Goal: Information Seeking & Learning: Learn about a topic

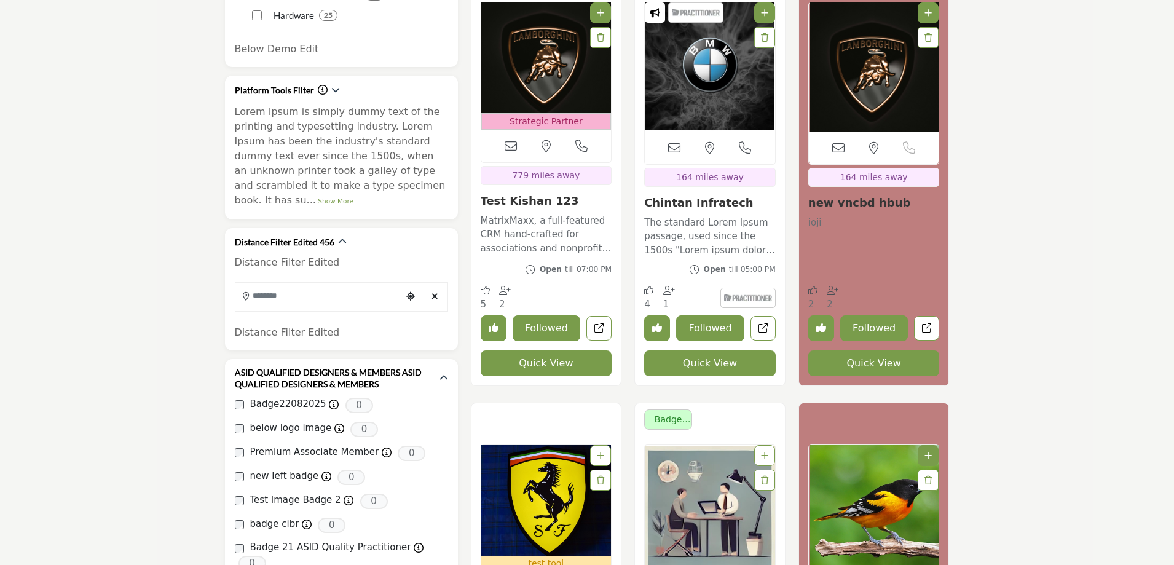
scroll to position [676, 0]
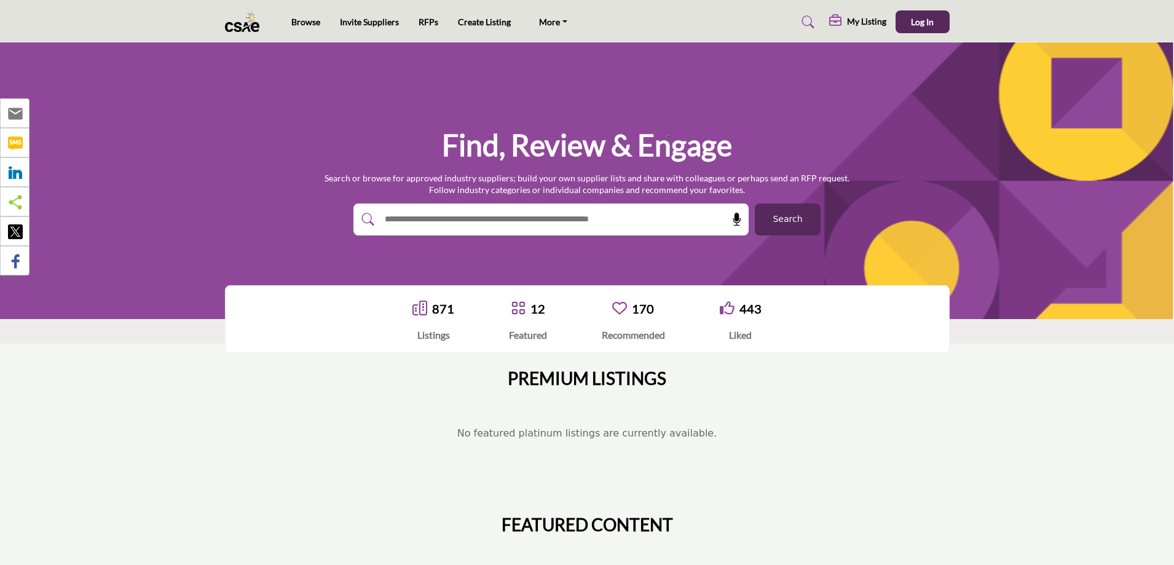
click at [795, 216] on span "Search" at bounding box center [787, 219] width 29 height 13
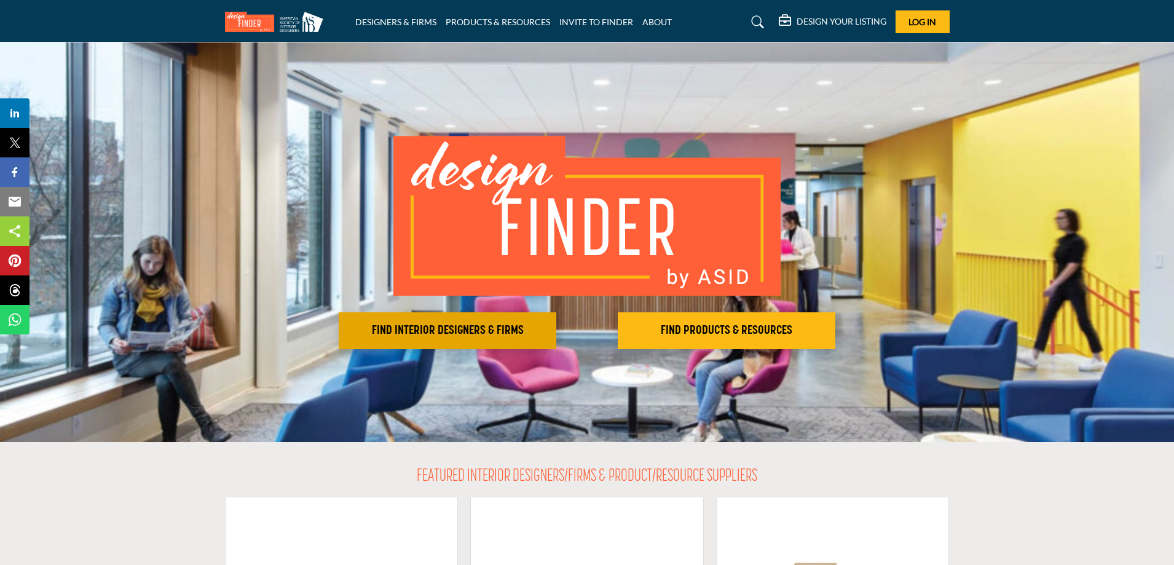
click at [422, 334] on h2 "FIND INTERIOR DESIGNERS & FIRMS" at bounding box center [447, 330] width 210 height 15
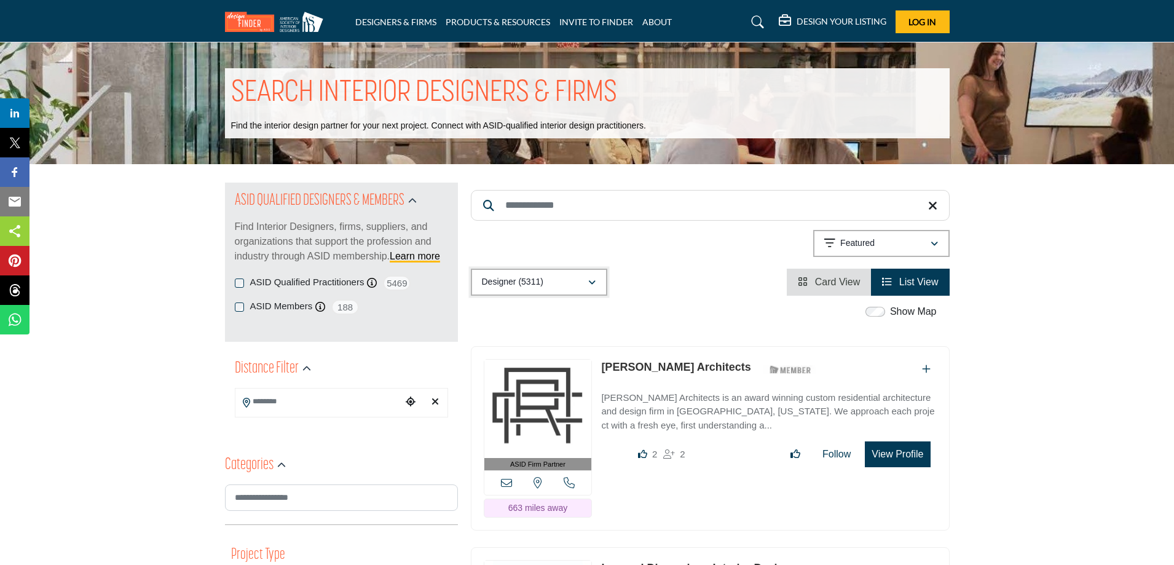
click at [559, 288] on div "Designer (5311)" at bounding box center [535, 282] width 106 height 15
click at [512, 280] on p "Designer (5311)" at bounding box center [512, 282] width 61 height 12
click at [494, 18] on link "PRODUCTS & RESOURCES" at bounding box center [498, 22] width 104 height 10
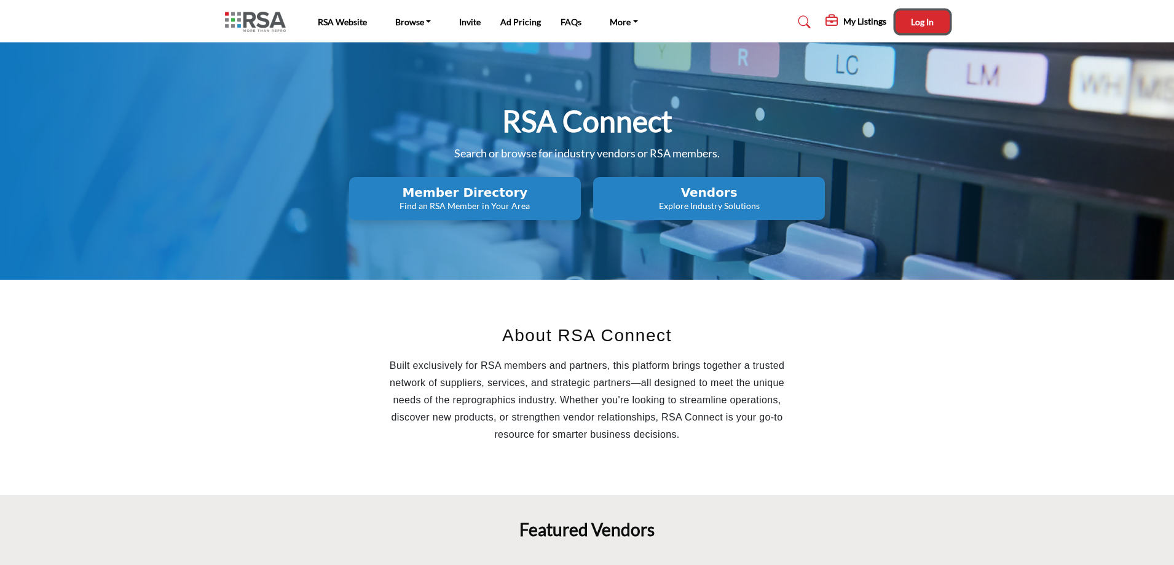
click at [926, 17] on span "Log In" at bounding box center [922, 22] width 23 height 10
click at [451, 192] on h2 "Member Directory" at bounding box center [465, 192] width 224 height 15
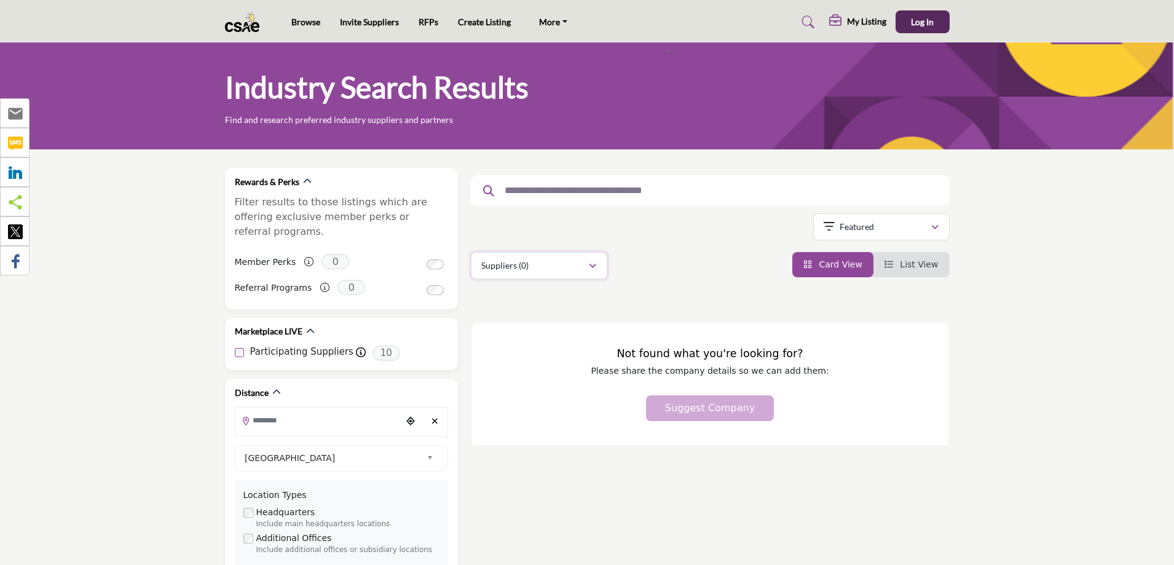
click at [553, 266] on div "Suppliers (0)" at bounding box center [534, 265] width 107 height 15
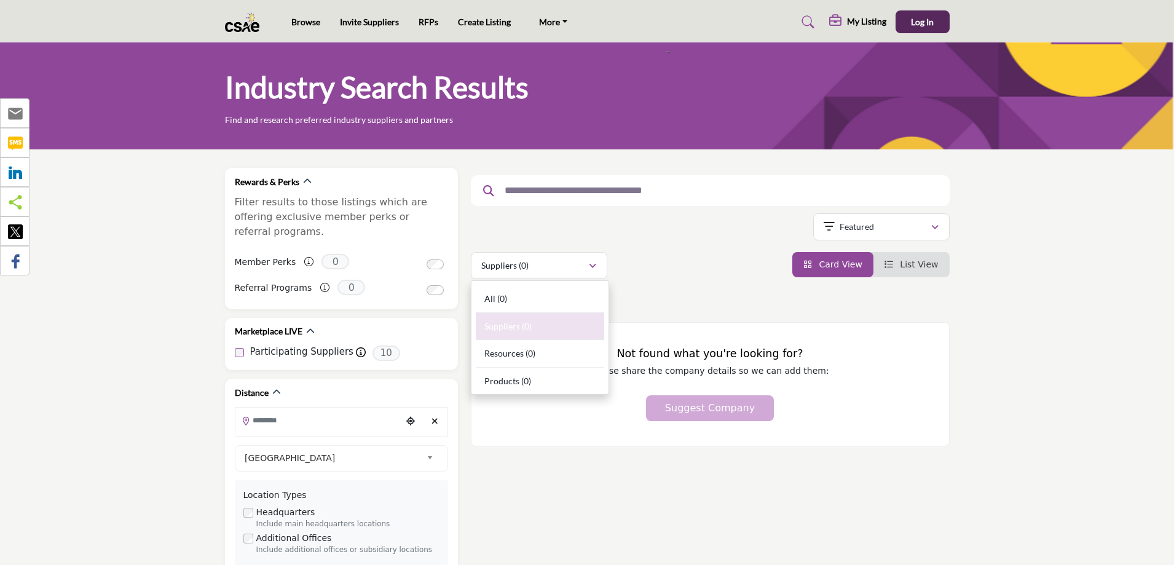
click at [669, 277] on div "Suppliers (0) All (0) Suppliers (0) Resources (0) Products (0)" at bounding box center [710, 265] width 479 height 27
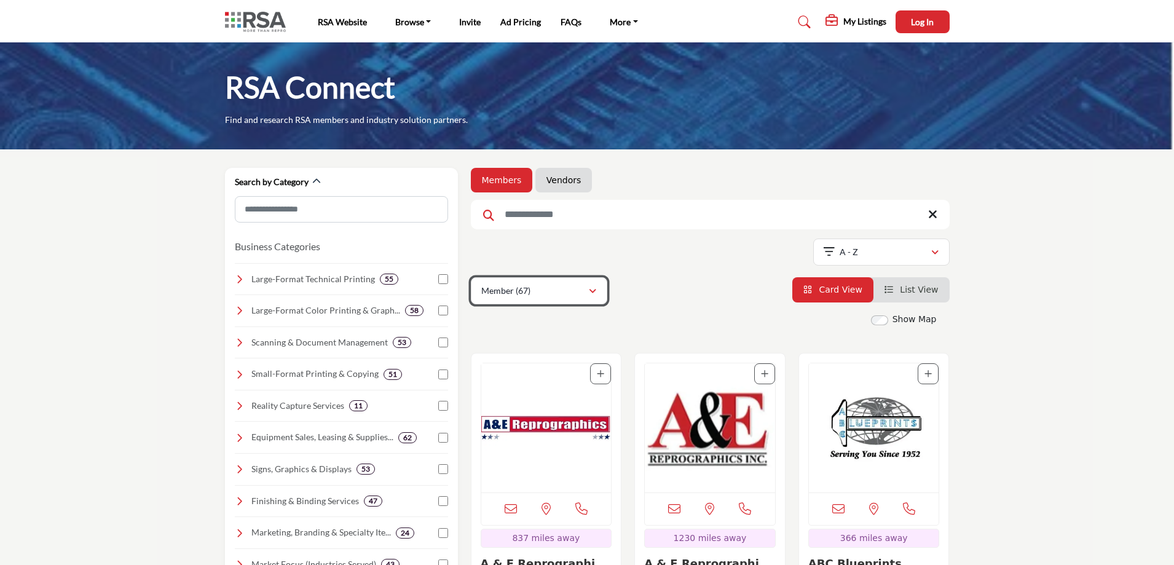
click at [580, 291] on div "Member (67)" at bounding box center [534, 290] width 107 height 15
click at [589, 294] on icon "button" at bounding box center [592, 291] width 7 height 9
click at [554, 176] on link "Vendors" at bounding box center [563, 180] width 34 height 12
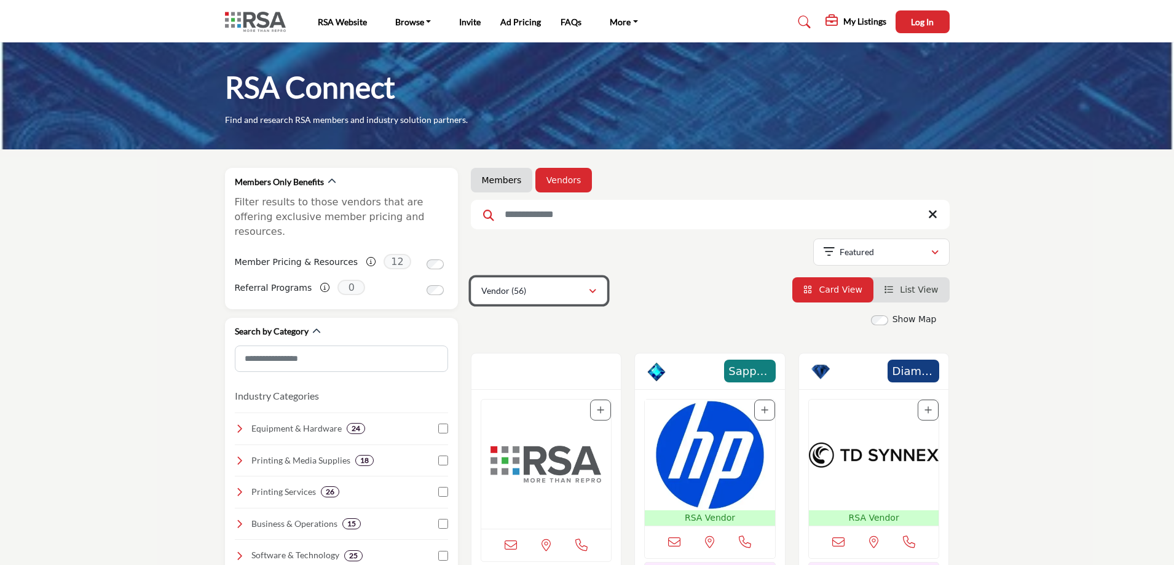
click at [555, 297] on div "Vendor (56)" at bounding box center [534, 290] width 107 height 15
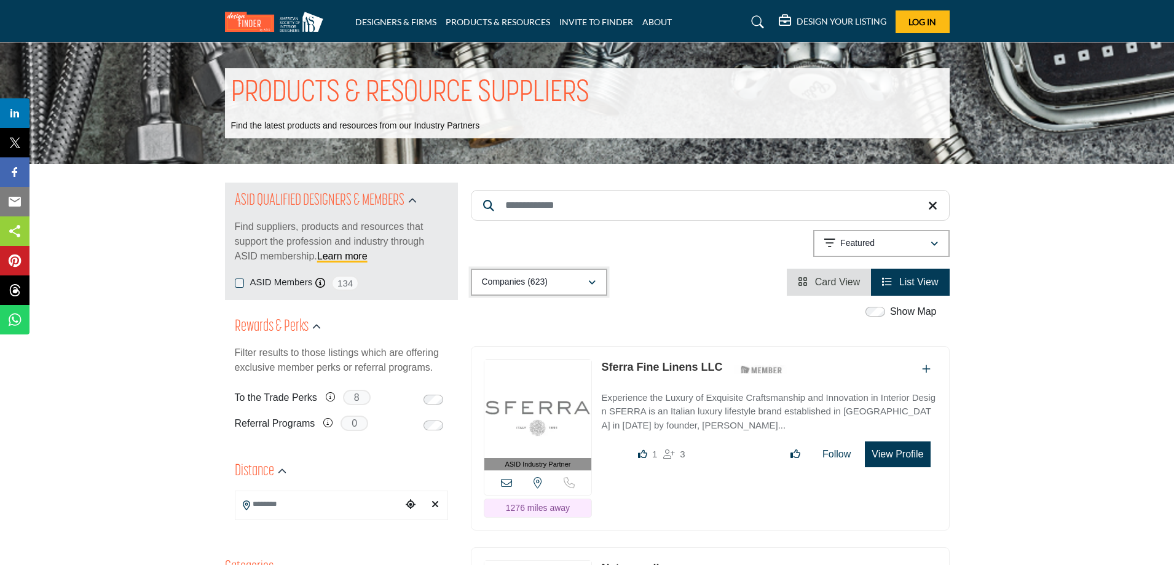
click at [562, 269] on button "Companies (623)" at bounding box center [539, 282] width 136 height 27
click at [388, 23] on link "DESIGNERS & FIRMS" at bounding box center [395, 22] width 81 height 10
click at [506, 20] on link "PRODUCTS & RESOURCES" at bounding box center [498, 22] width 104 height 10
click at [525, 279] on p "Companies (623)" at bounding box center [515, 282] width 66 height 12
click at [680, 253] on div "Showing 21 results out of 623 Featured" at bounding box center [710, 245] width 479 height 31
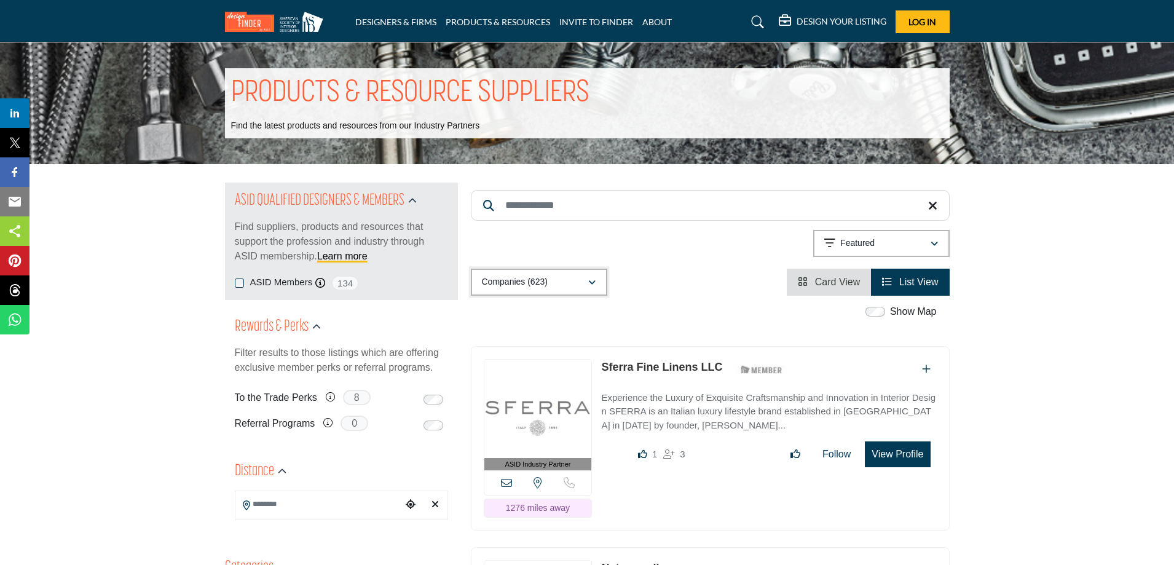
click at [555, 281] on div "Companies (623)" at bounding box center [535, 282] width 106 height 15
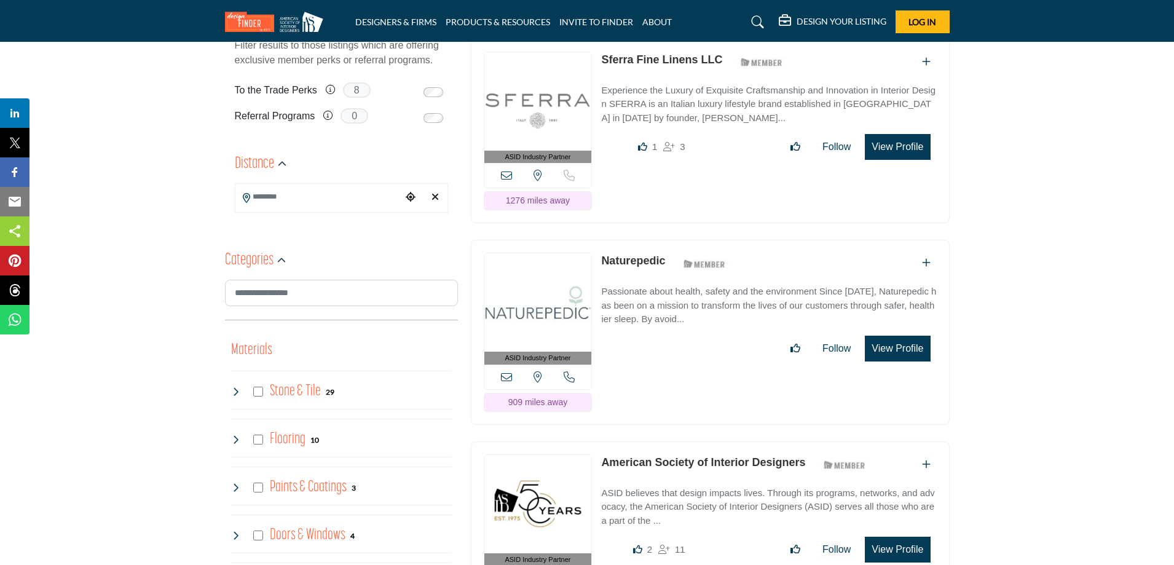
scroll to position [61, 0]
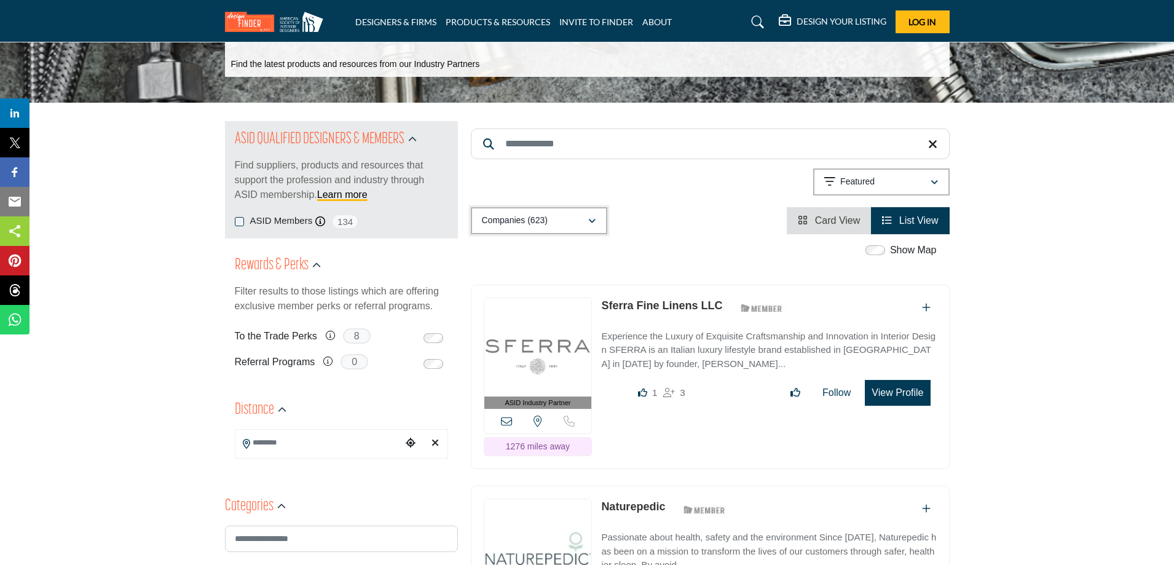
click at [546, 210] on button "Companies (623)" at bounding box center [539, 220] width 136 height 27
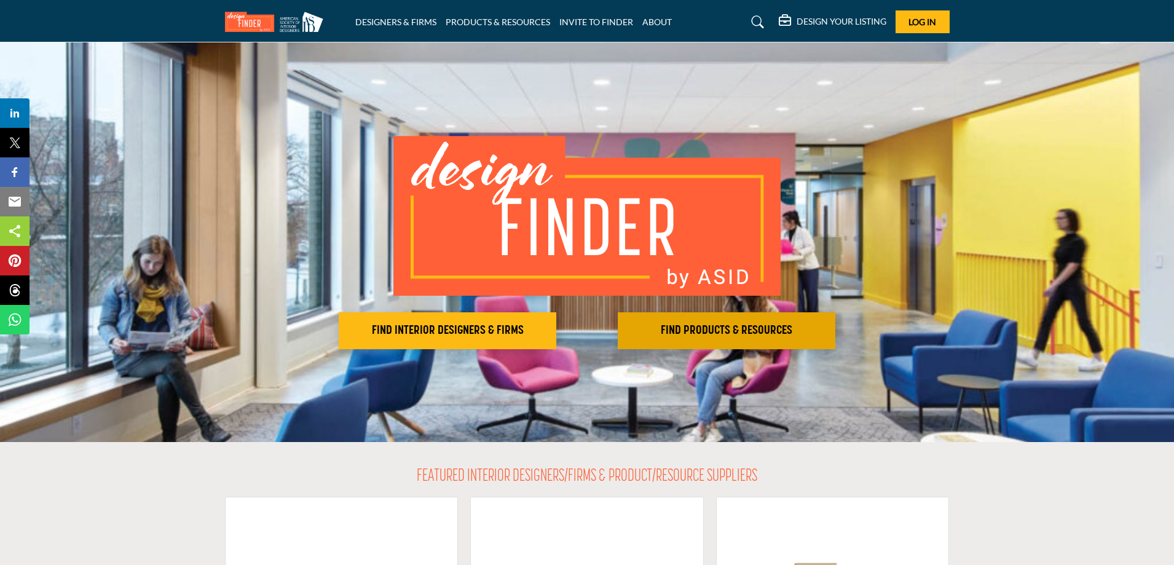
click at [736, 326] on h2 "FIND PRODUCTS & RESOURCES" at bounding box center [726, 330] width 210 height 15
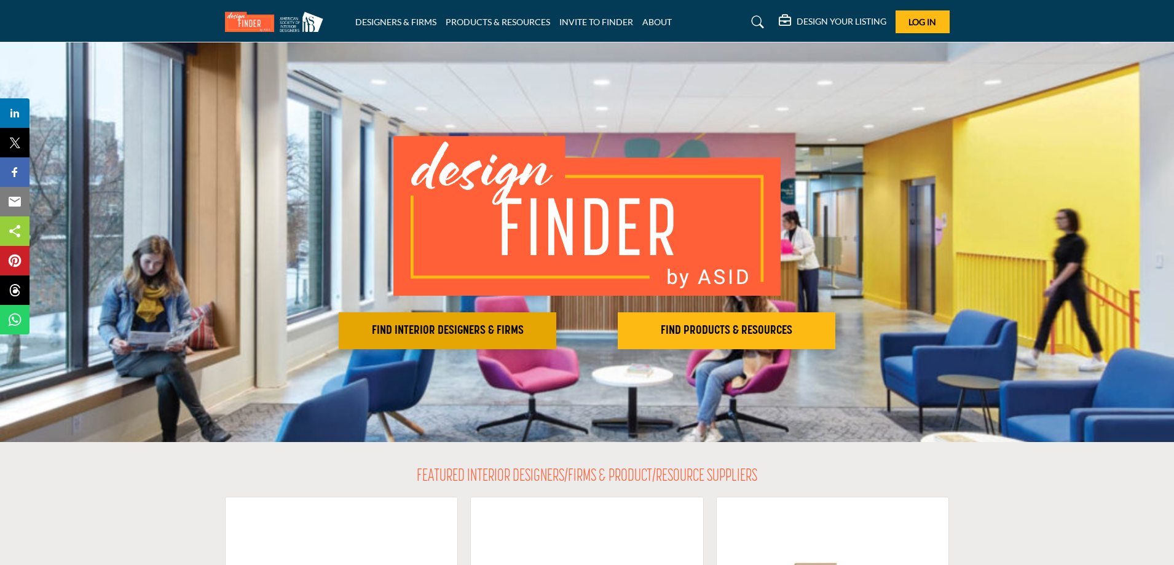
click at [451, 323] on h2 "FIND INTERIOR DESIGNERS & FIRMS" at bounding box center [447, 330] width 210 height 15
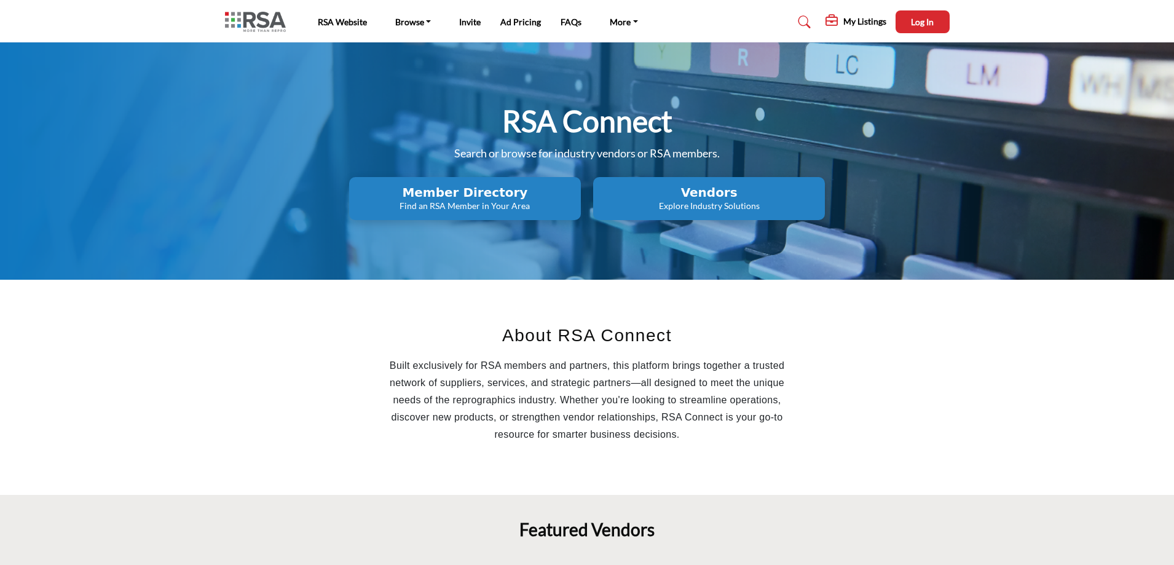
click at [465, 201] on p "Find an RSA Member in Your Area" at bounding box center [465, 206] width 224 height 12
click at [698, 202] on p "Explore Industry Solutions" at bounding box center [709, 206] width 224 height 12
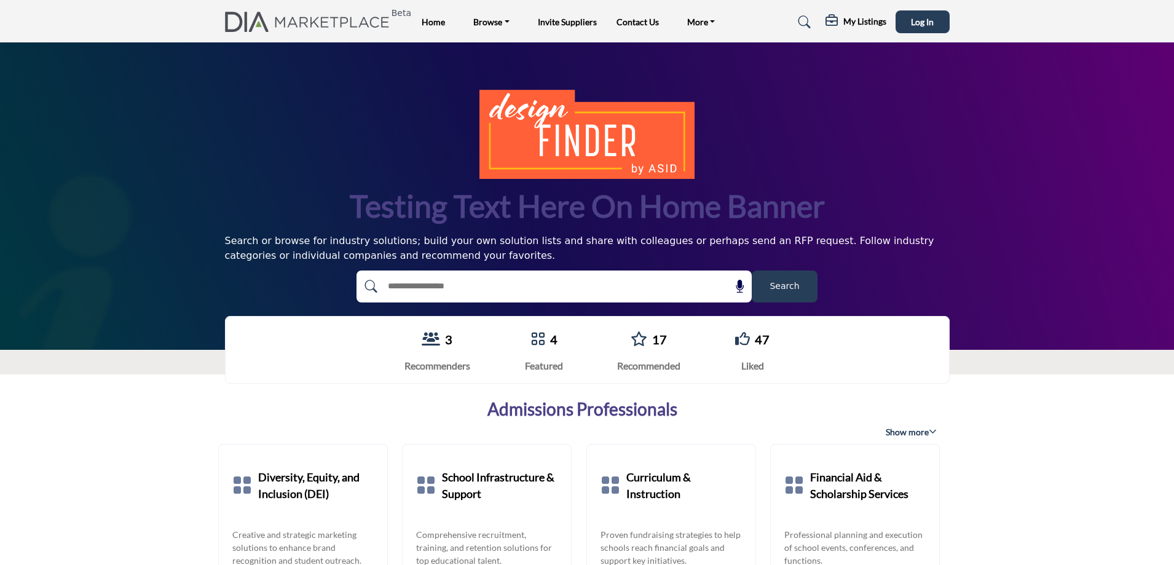
click at [773, 285] on span "Search" at bounding box center [783, 286] width 29 height 13
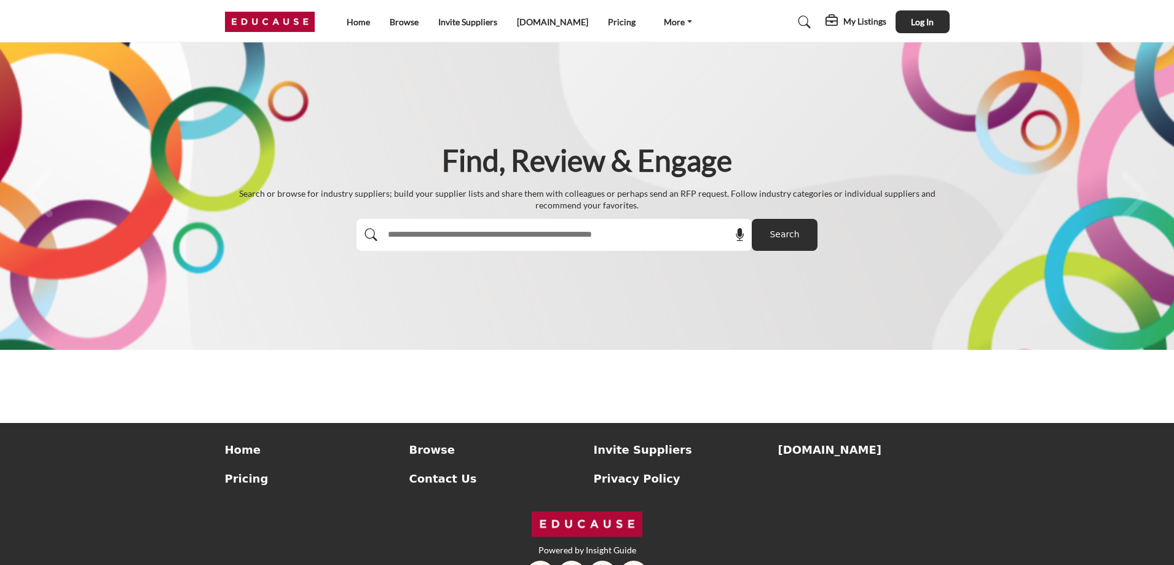
click at [777, 232] on span "Search" at bounding box center [783, 234] width 29 height 13
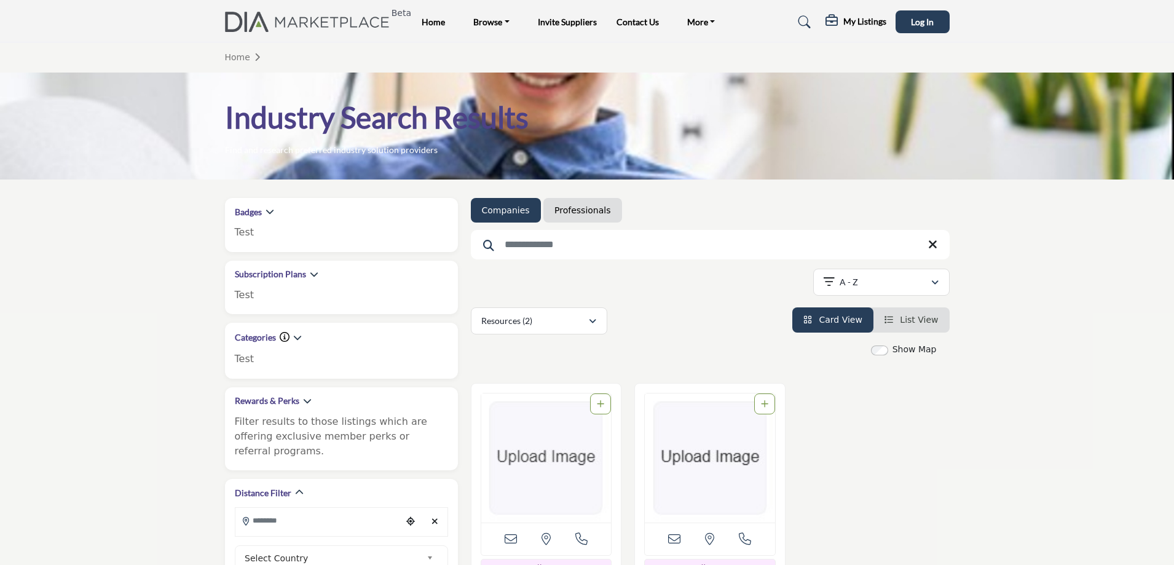
scroll to position [246, 0]
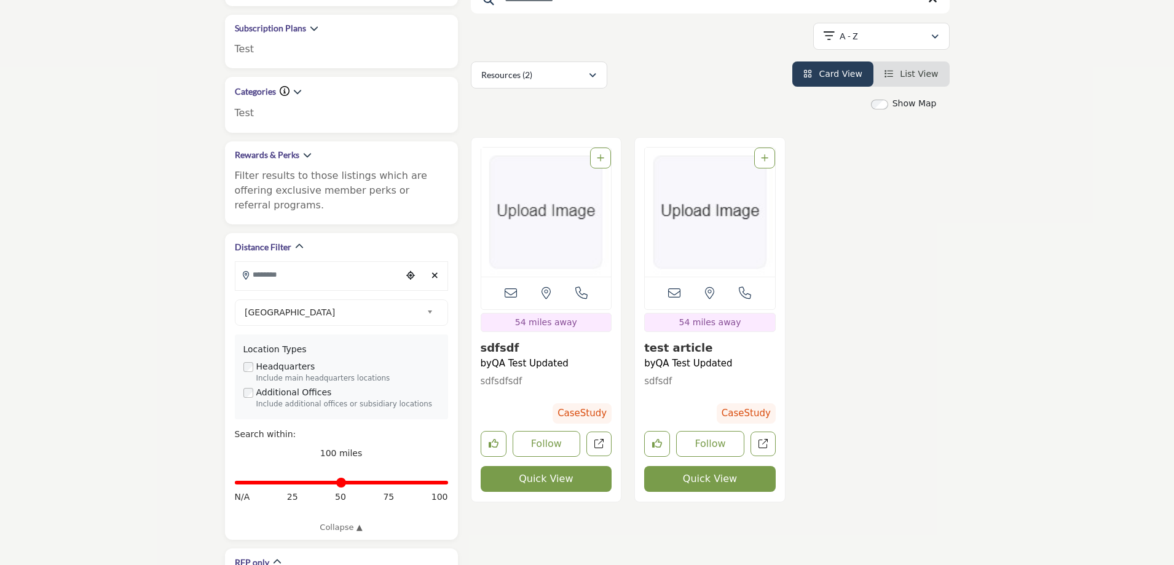
click at [500, 380] on link "sdfsdfsdf" at bounding box center [547, 381] width 132 height 14
click at [693, 363] on link "QA Test Updated" at bounding box center [694, 363] width 77 height 11
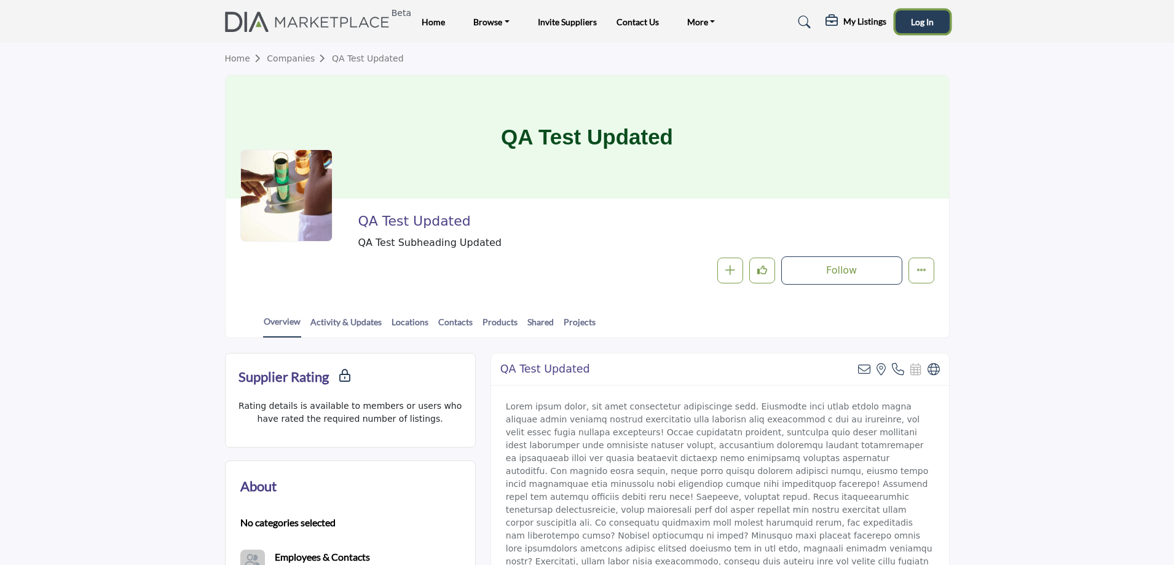
click at [919, 23] on span "Log In" at bounding box center [922, 22] width 23 height 10
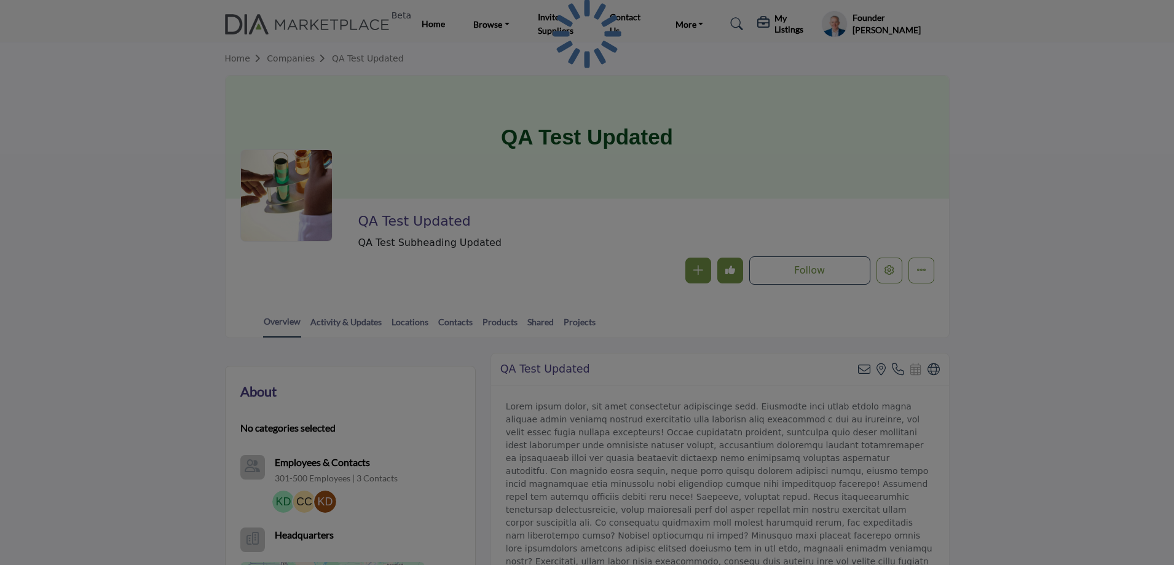
click at [891, 270] on div at bounding box center [587, 282] width 1174 height 565
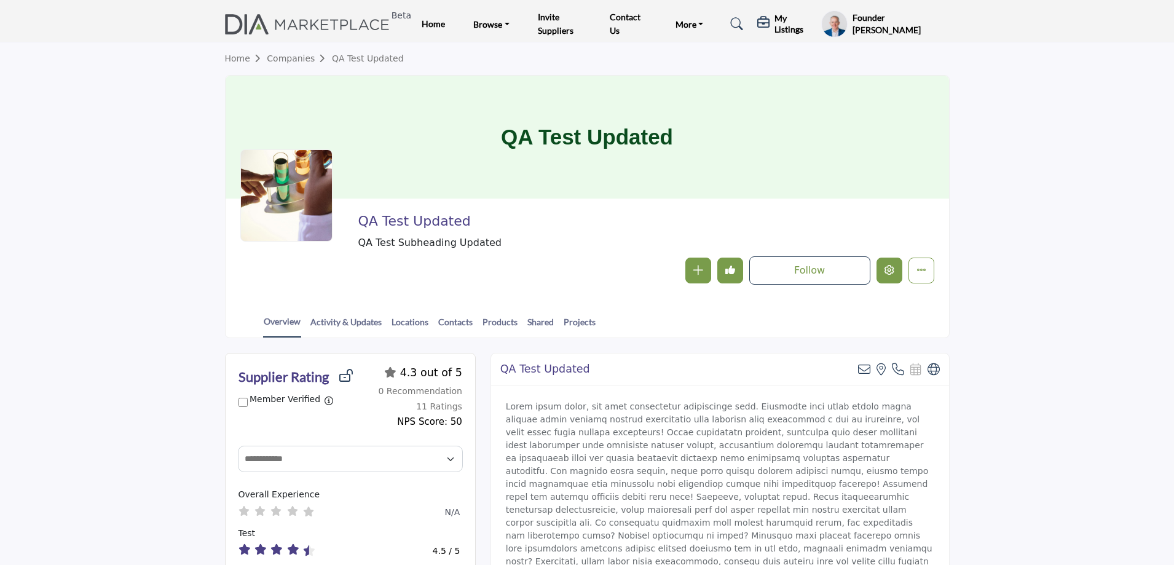
click at [891, 270] on icon "Edit company" at bounding box center [889, 270] width 10 height 10
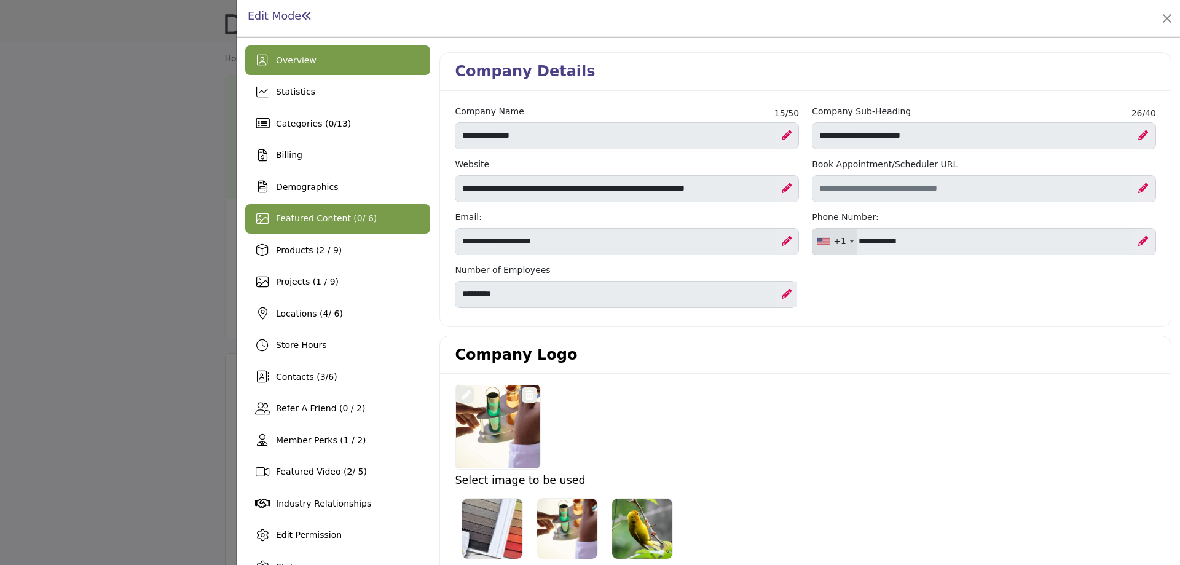
click at [310, 214] on span "Featured Content ( 0 / 6)" at bounding box center [326, 218] width 101 height 10
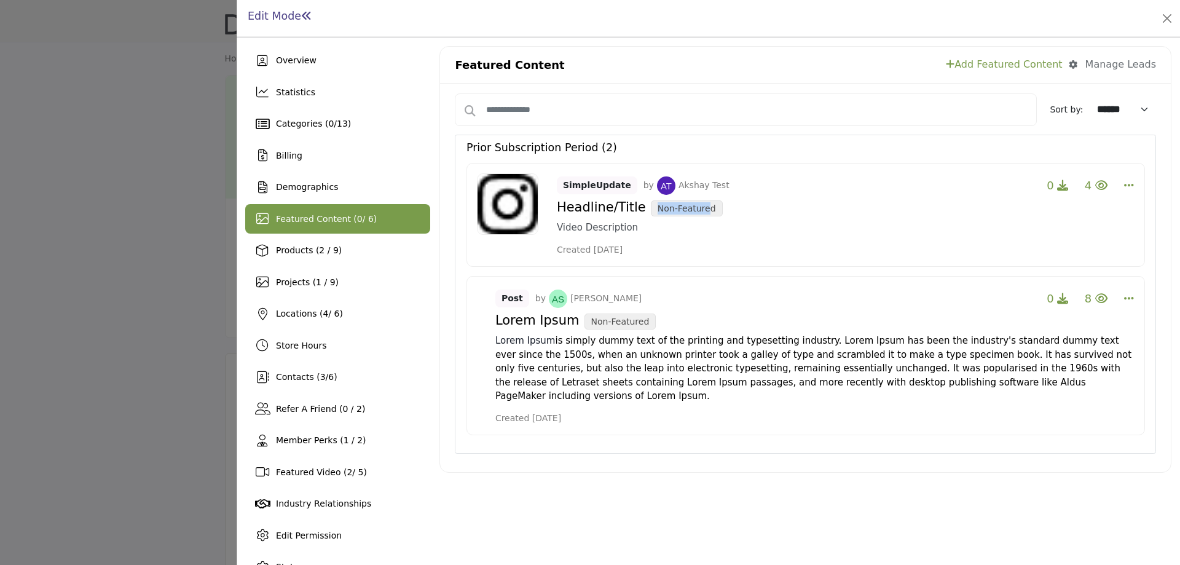
drag, startPoint x: 655, startPoint y: 210, endPoint x: 700, endPoint y: 210, distance: 45.5
click at [700, 210] on span "Non-Featured" at bounding box center [687, 208] width 72 height 16
drag, startPoint x: 588, startPoint y: 321, endPoint x: 640, endPoint y: 310, distance: 53.3
click at [640, 310] on h4 "Lorem Ipsum Non-Featured" at bounding box center [814, 319] width 639 height 19
click at [1001, 61] on link "Add Featured Content" at bounding box center [1004, 64] width 116 height 15
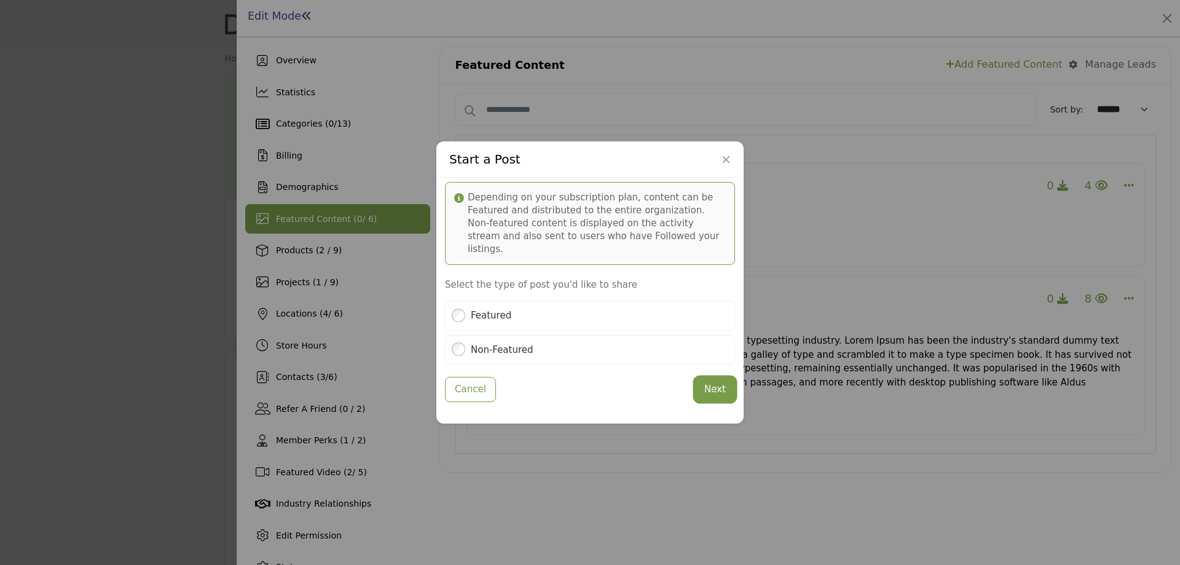
click at [722, 385] on button "Next" at bounding box center [715, 389] width 40 height 24
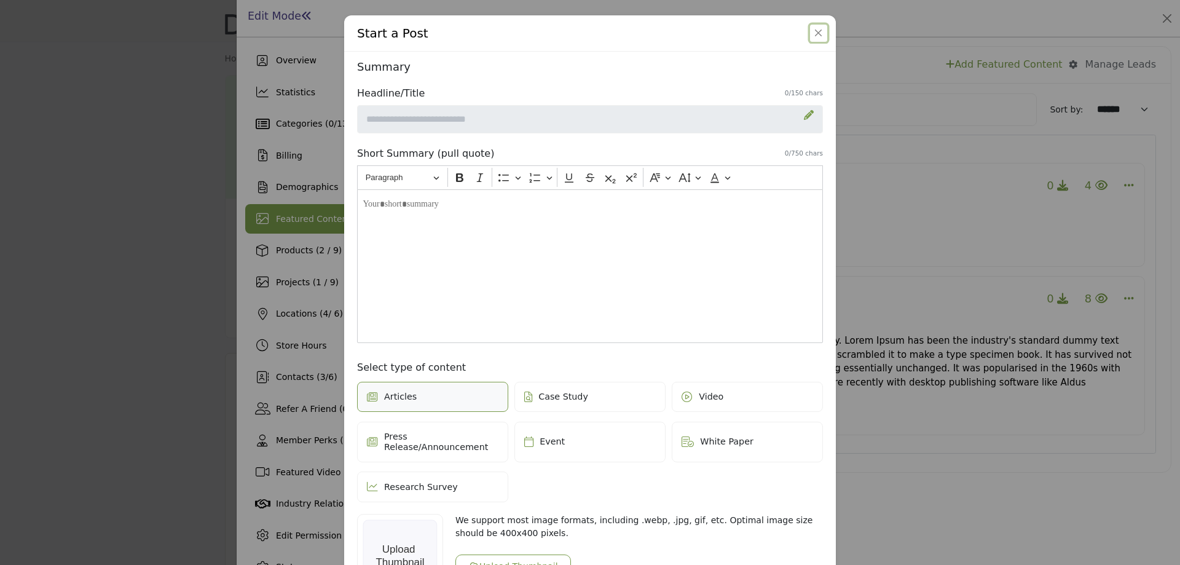
click at [814, 29] on button "Close" at bounding box center [818, 33] width 17 height 17
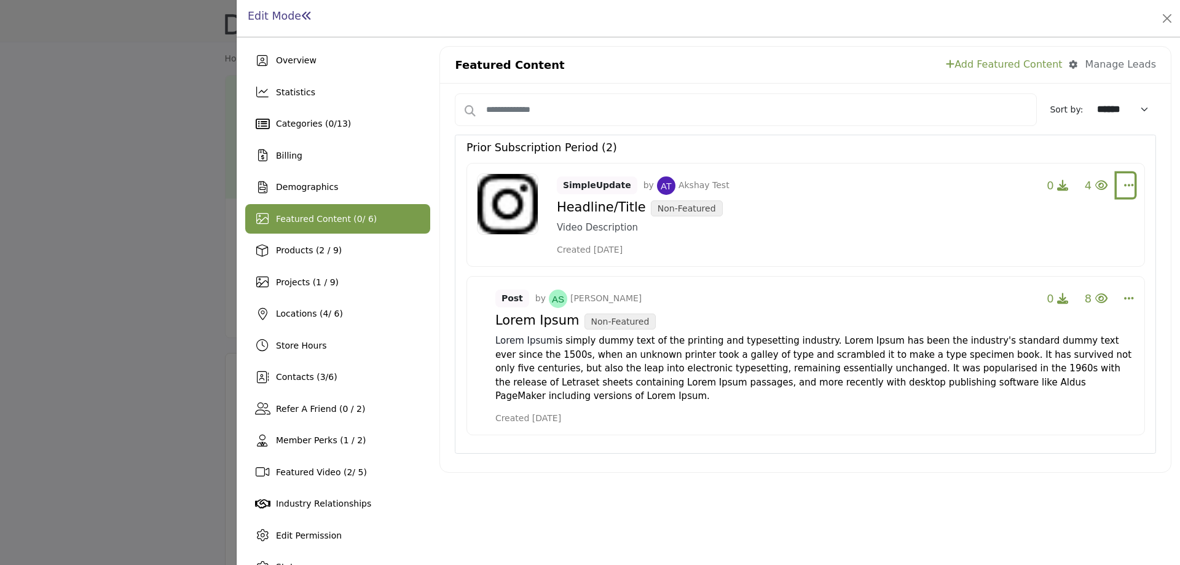
click at [1124, 185] on icon "Select Dropdown Options" at bounding box center [1129, 184] width 10 height 11
click at [1040, 271] on link "Edit" at bounding box center [1055, 273] width 119 height 22
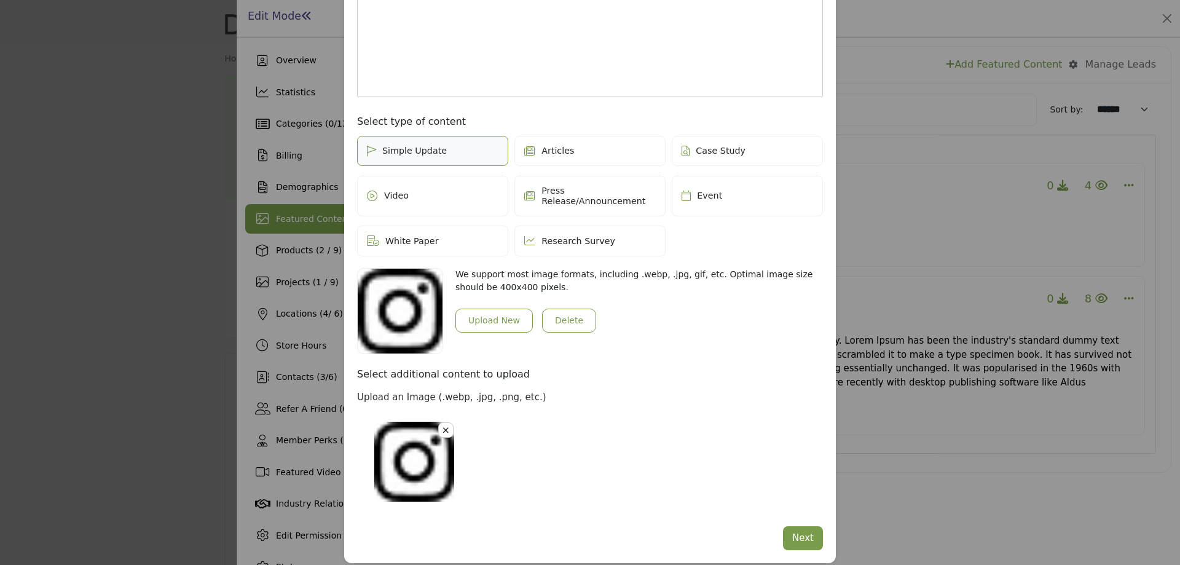
scroll to position [248, 0]
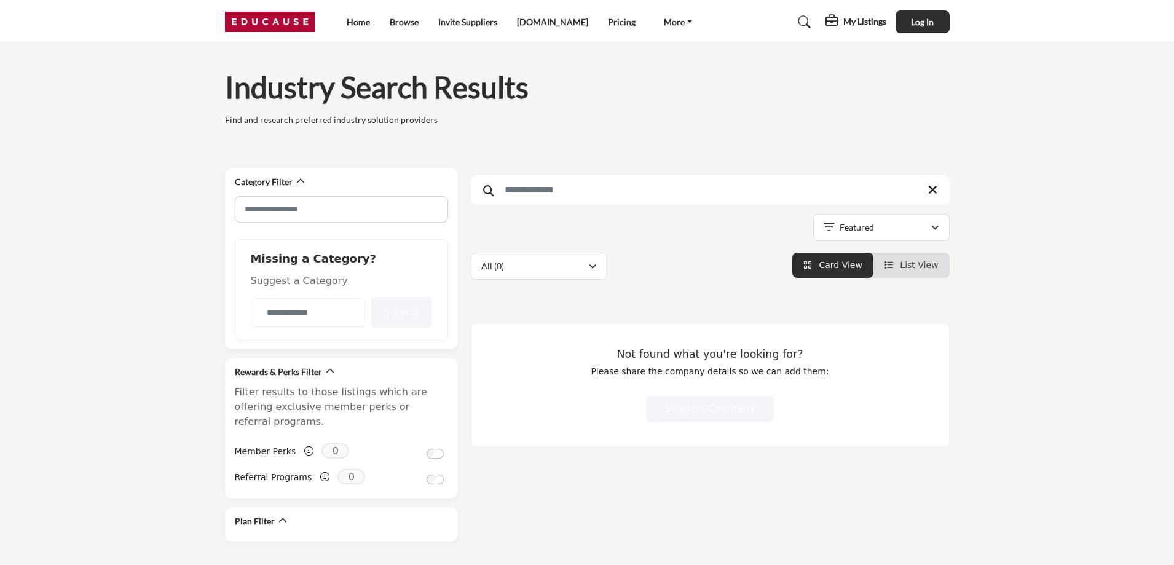
click at [510, 262] on div "All (0)" at bounding box center [534, 266] width 107 height 15
click at [655, 283] on div "Searched Term" at bounding box center [710, 359] width 492 height 382
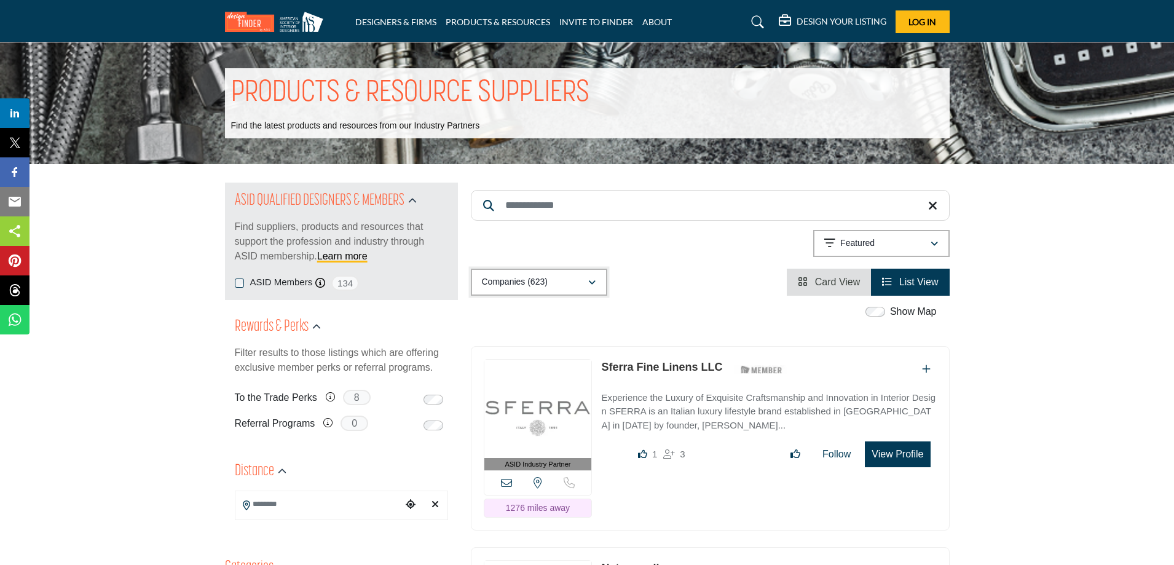
click at [545, 286] on p "Companies (623)" at bounding box center [515, 282] width 66 height 12
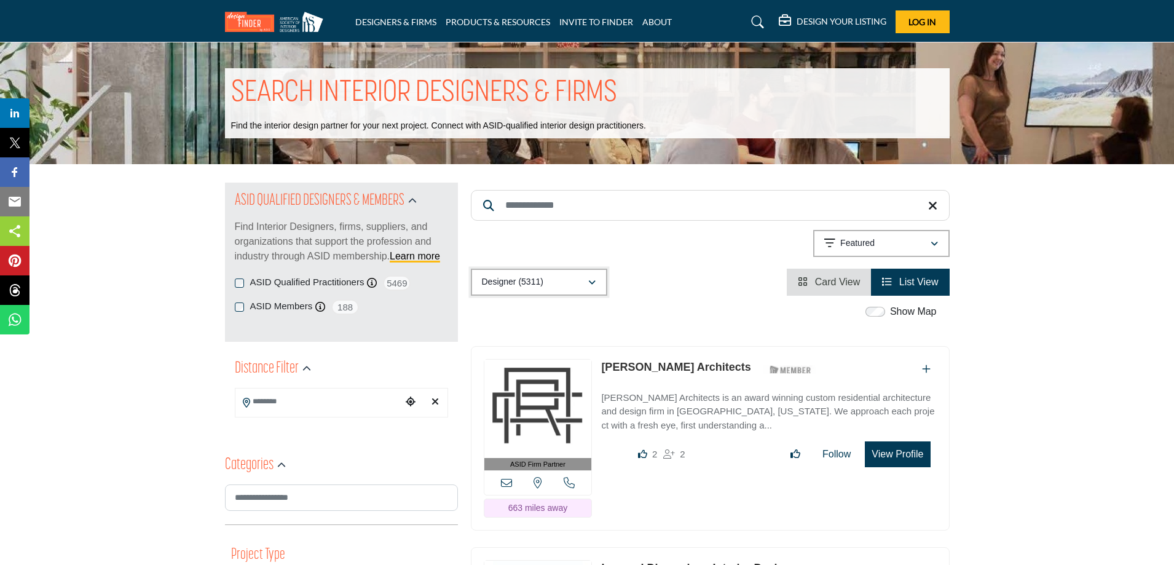
click at [559, 283] on div "Designer (5311)" at bounding box center [535, 282] width 106 height 15
click at [582, 280] on div "Designer (5311)" at bounding box center [535, 282] width 106 height 15
click at [583, 281] on div "Designer (5311)" at bounding box center [535, 282] width 106 height 15
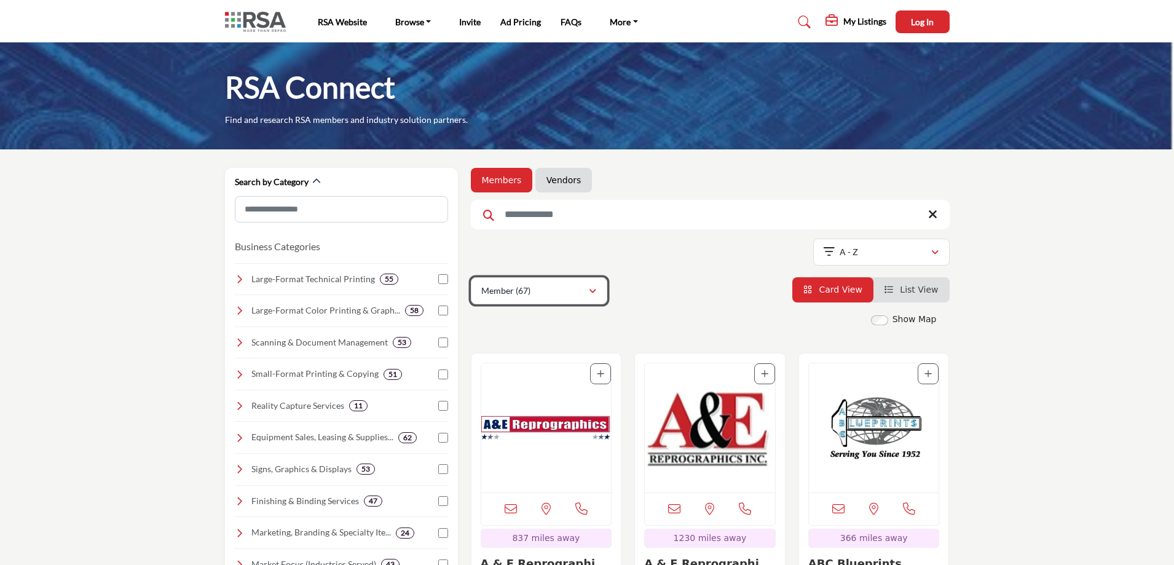
click at [497, 293] on p "Member (67)" at bounding box center [505, 291] width 49 height 12
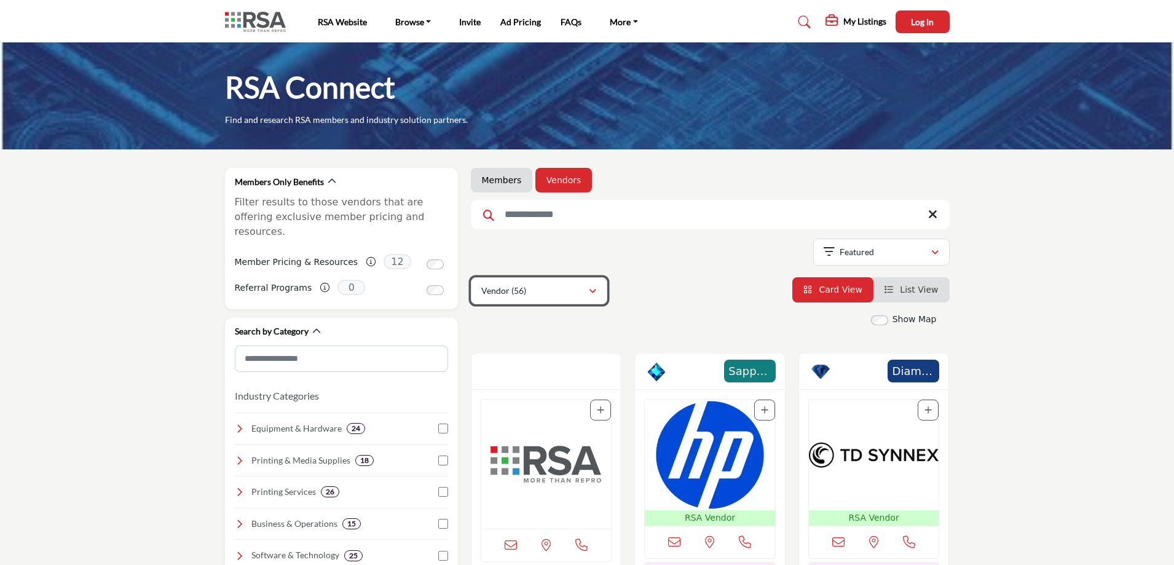
click at [518, 288] on p "Vendor (56)" at bounding box center [503, 291] width 45 height 12
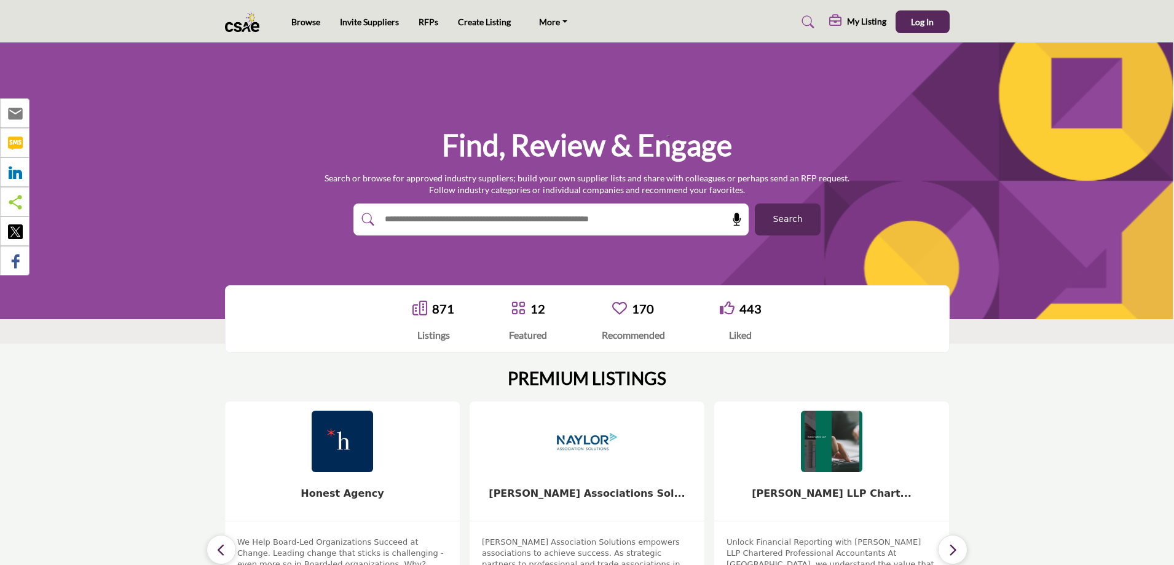
click at [769, 218] on button "Search" at bounding box center [788, 219] width 66 height 32
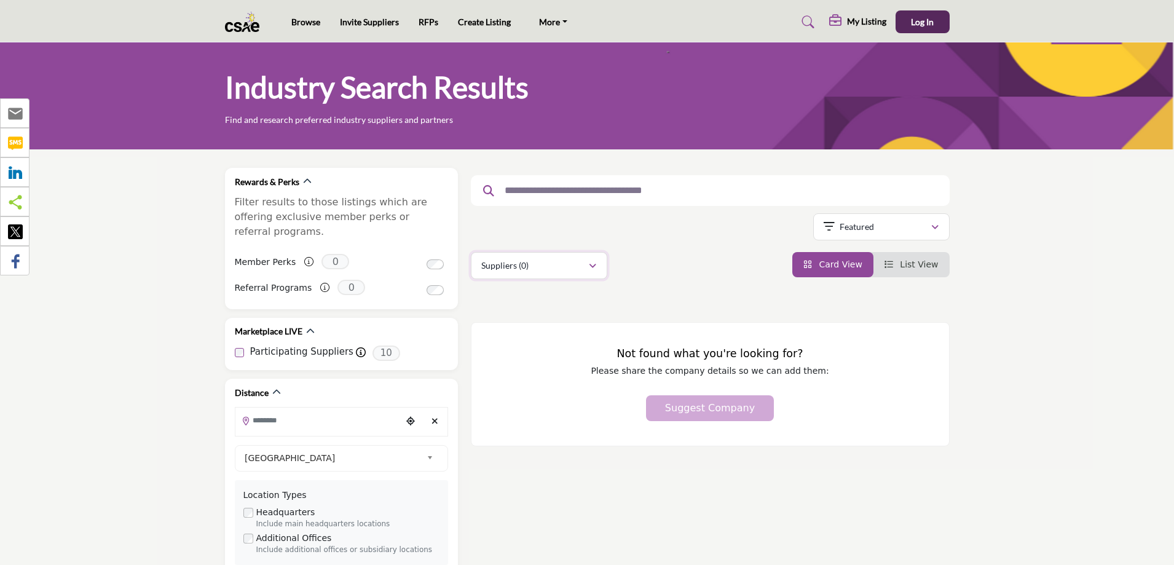
click at [513, 273] on button "Suppliers (0)" at bounding box center [539, 265] width 136 height 27
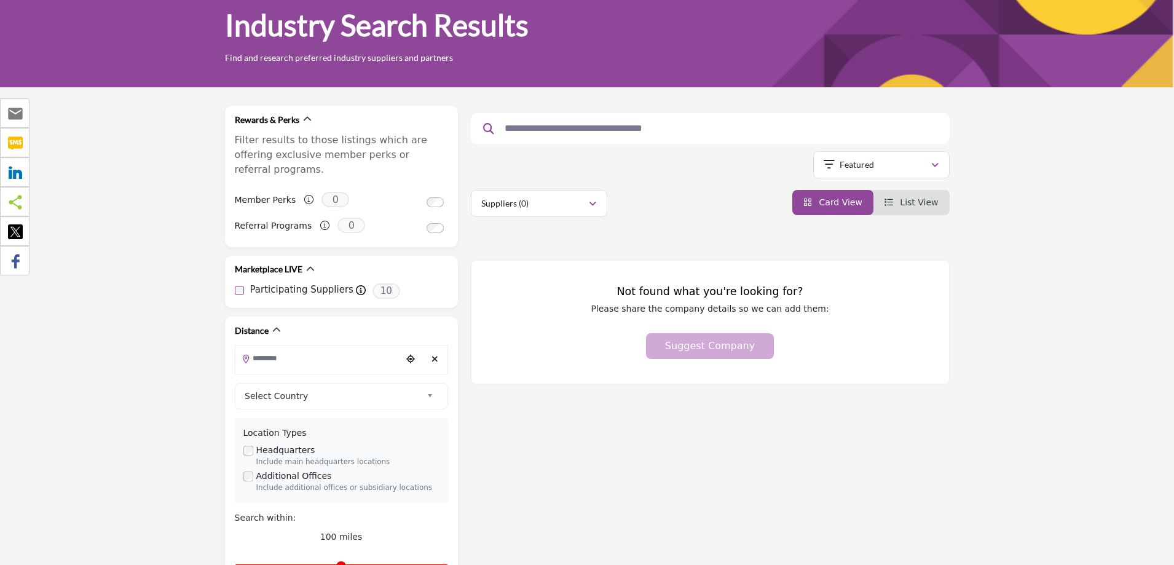
scroll to position [60, 0]
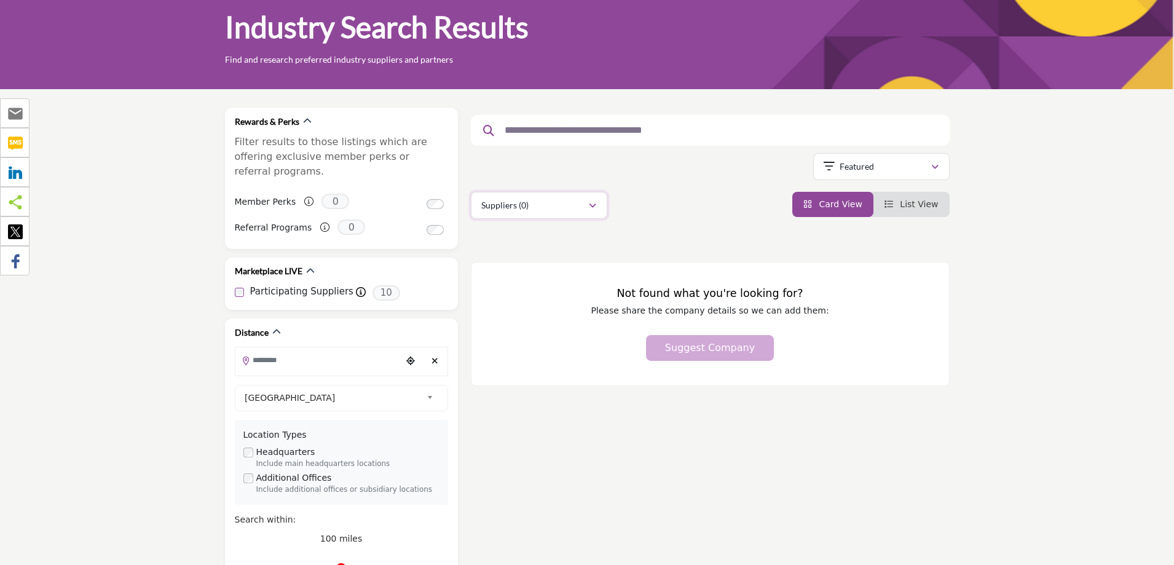
click at [527, 210] on p "Suppliers (0)" at bounding box center [504, 205] width 47 height 12
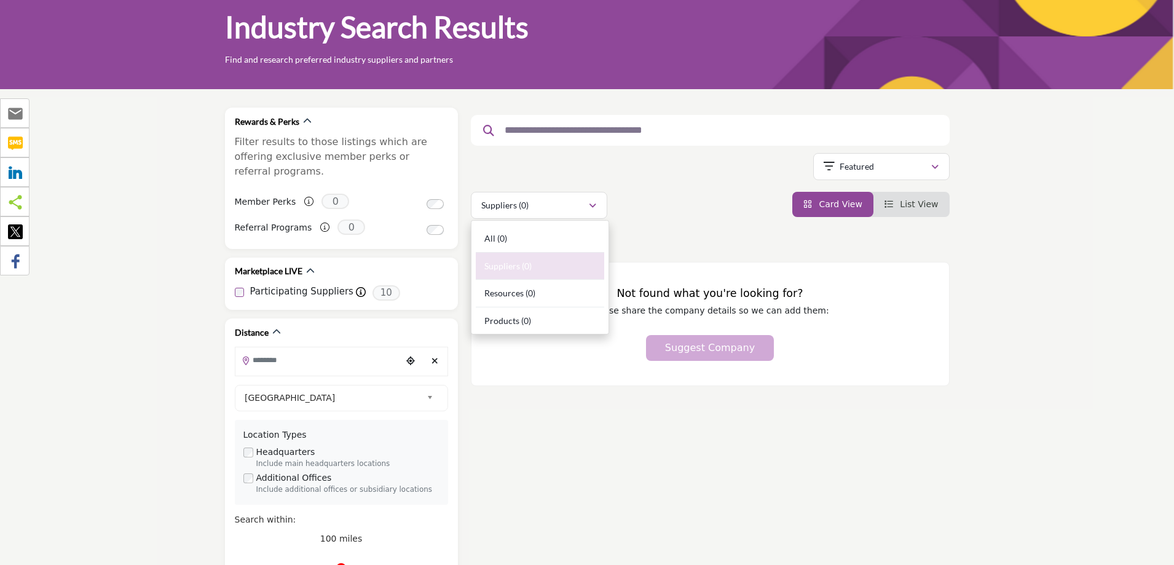
click at [688, 206] on div "Suppliers (0) All (0) Suppliers (0) Resources (0) Products (0)" at bounding box center [710, 205] width 479 height 27
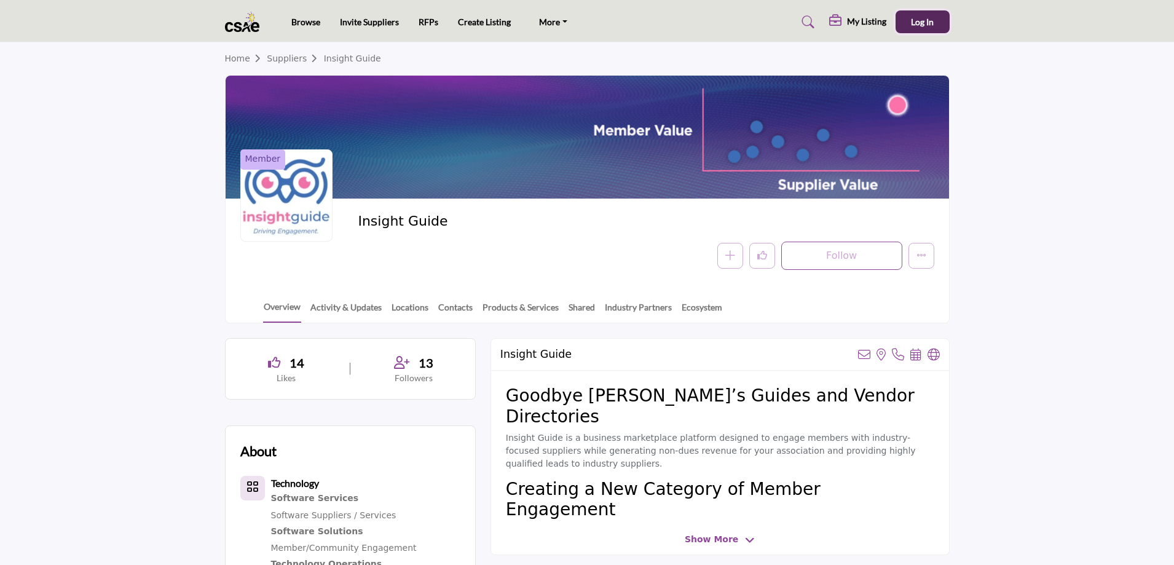
click at [911, 22] on span "Log In" at bounding box center [922, 22] width 23 height 10
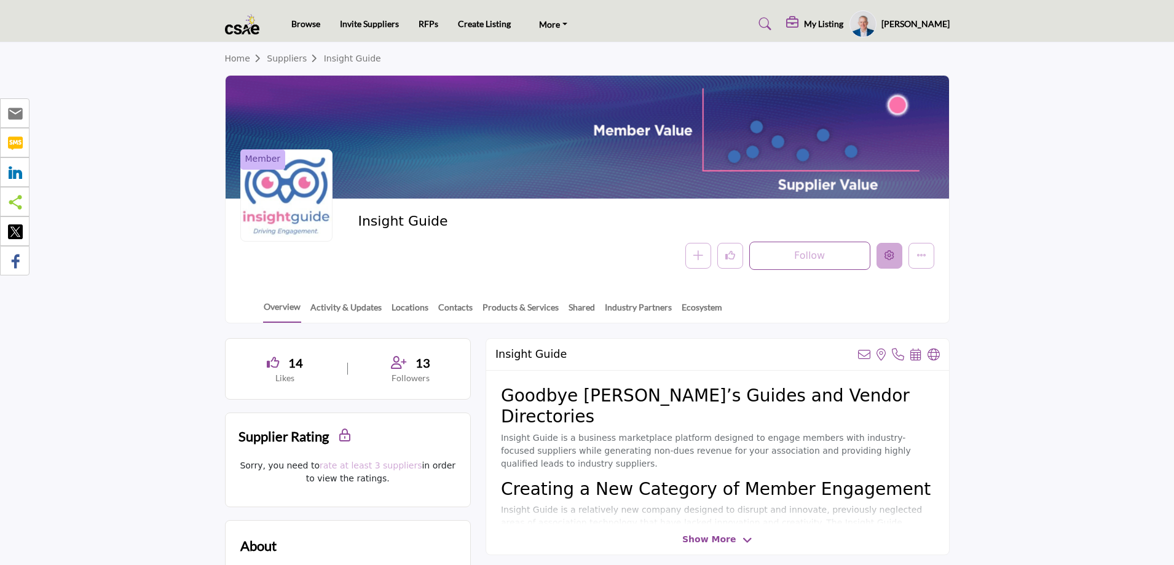
click at [886, 257] on icon "Edit company" at bounding box center [889, 255] width 10 height 10
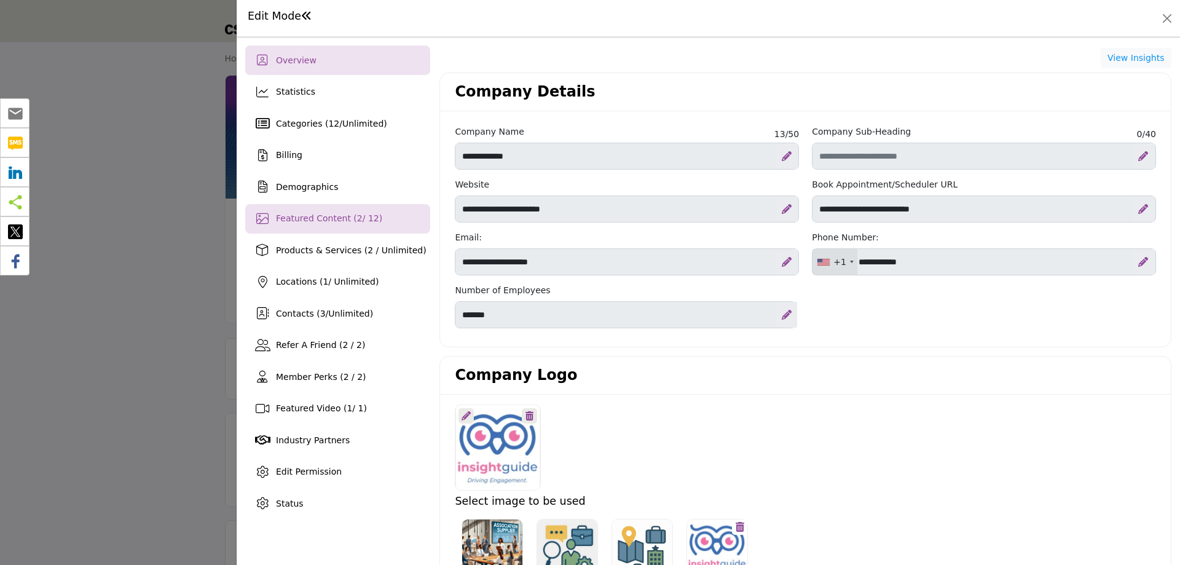
click at [332, 221] on span "Featured Content ( 2 / 12)" at bounding box center [329, 218] width 106 height 10
